Goal: Information Seeking & Learning: Compare options

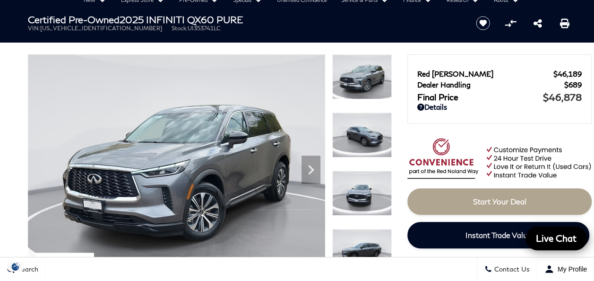
click at [486, 58] on div "Red Noland Price $46,189 Dealer Handling $689 Final Price $46,878 Disclaimer: D…" at bounding box center [499, 88] width 184 height 69
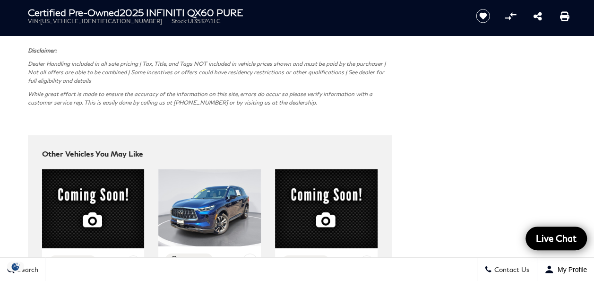
scroll to position [2835, 0]
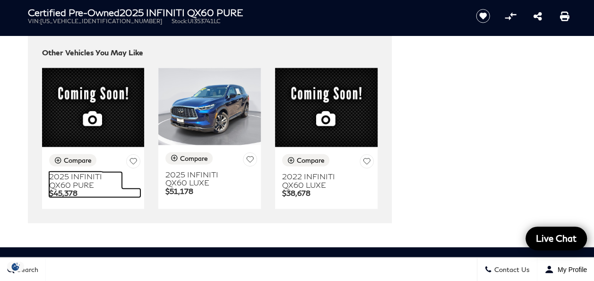
click at [77, 172] on h3 "2025 INFINITI QX60 PURE" at bounding box center [85, 180] width 73 height 17
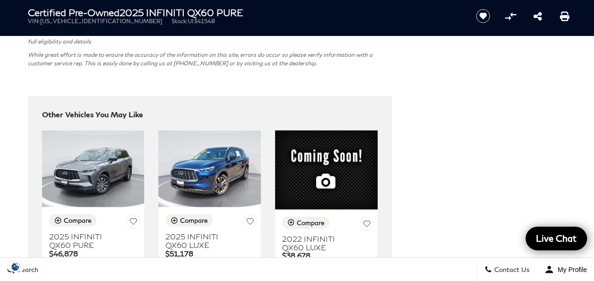
scroll to position [2835, 0]
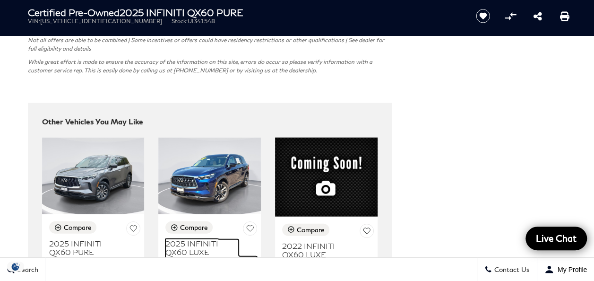
click at [203, 239] on h3 "2025 INFINITI QX60 LUXE" at bounding box center [201, 247] width 73 height 17
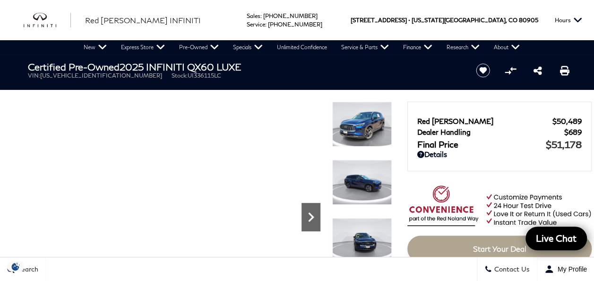
click at [308, 220] on icon "Next" at bounding box center [310, 216] width 19 height 19
click at [310, 217] on icon "Next" at bounding box center [310, 216] width 19 height 19
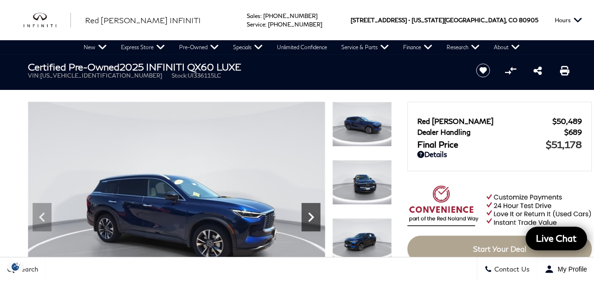
click at [310, 217] on icon "Next" at bounding box center [310, 216] width 19 height 19
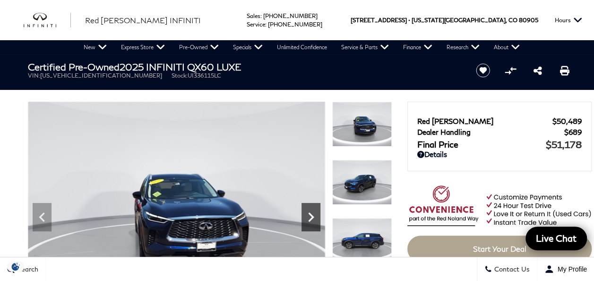
click at [310, 216] on icon "Next" at bounding box center [310, 216] width 19 height 19
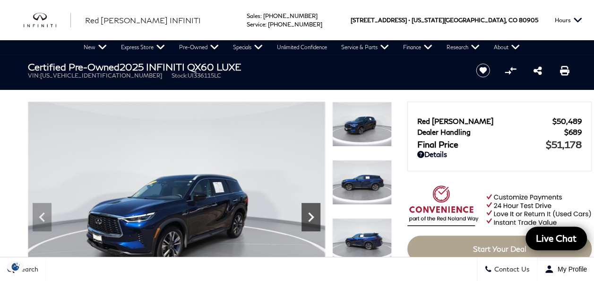
click at [310, 216] on icon "Next" at bounding box center [310, 216] width 19 height 19
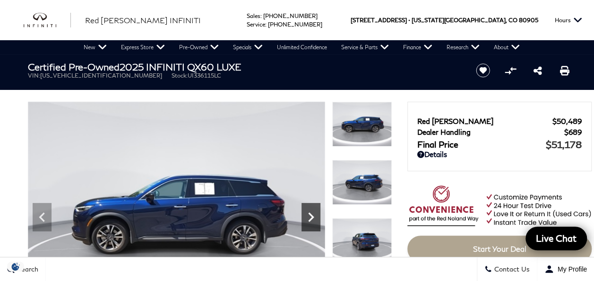
click at [310, 216] on icon "Next" at bounding box center [310, 216] width 19 height 19
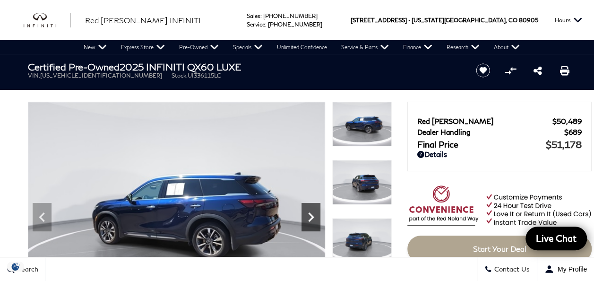
click at [310, 216] on icon "Next" at bounding box center [310, 216] width 19 height 19
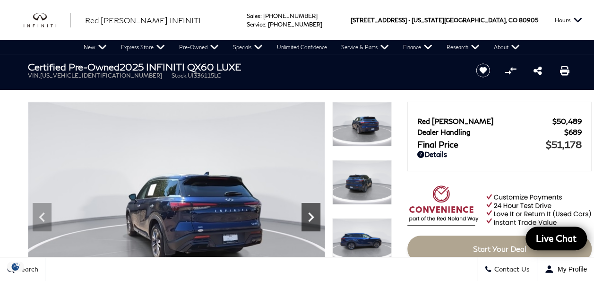
click at [310, 216] on icon "Next" at bounding box center [310, 216] width 19 height 19
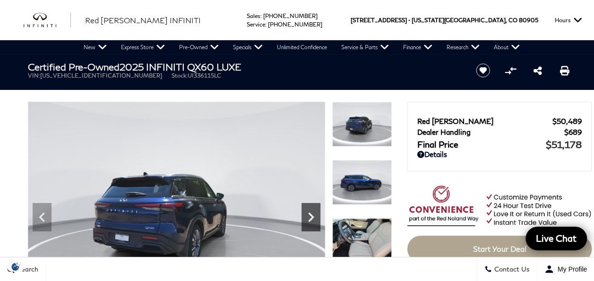
click at [310, 216] on icon "Next" at bounding box center [310, 216] width 19 height 19
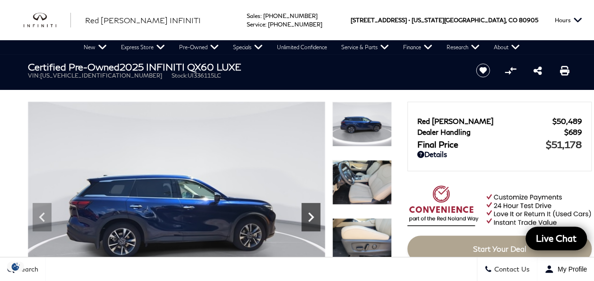
click at [310, 216] on icon "Next" at bounding box center [310, 216] width 19 height 19
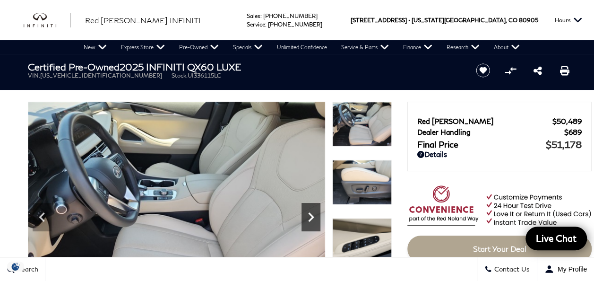
click at [310, 216] on icon "Next" at bounding box center [310, 216] width 19 height 19
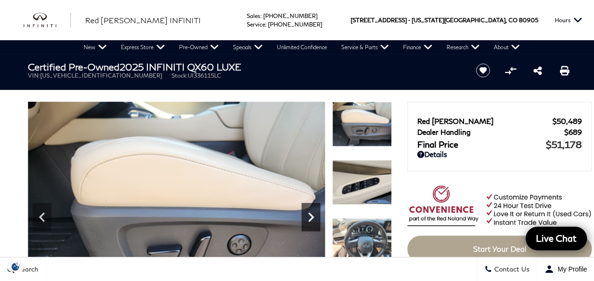
click at [310, 216] on icon "Next" at bounding box center [310, 216] width 19 height 19
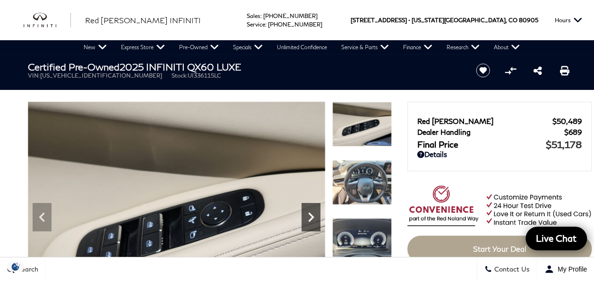
click at [310, 216] on icon "Next" at bounding box center [310, 216] width 19 height 19
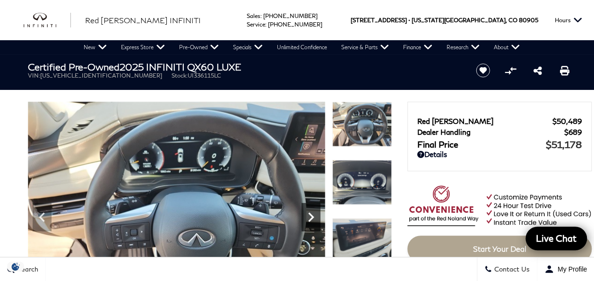
click at [310, 216] on icon "Next" at bounding box center [310, 216] width 19 height 19
